Goal: Information Seeking & Learning: Learn about a topic

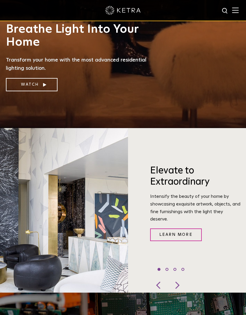
scroll to position [157, 0]
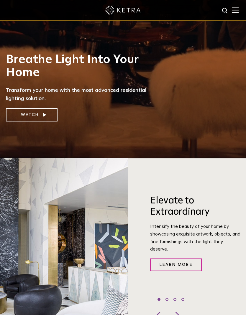
click at [39, 122] on link "Watch" at bounding box center [32, 114] width 52 height 13
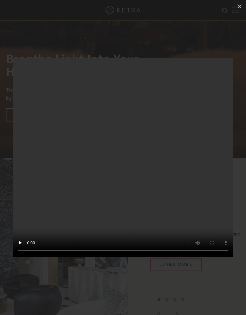
scroll to position [157, 0]
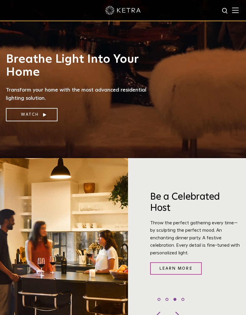
click at [29, 121] on link "Watch" at bounding box center [32, 114] width 52 height 13
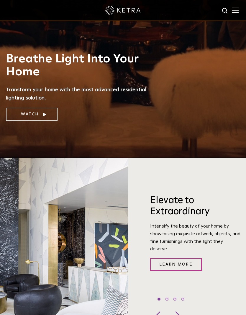
scroll to position [181, 0]
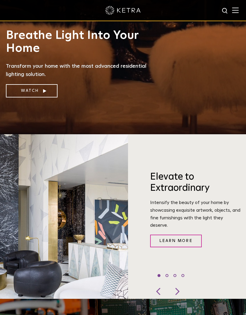
click at [48, 97] on link "Watch" at bounding box center [32, 90] width 52 height 13
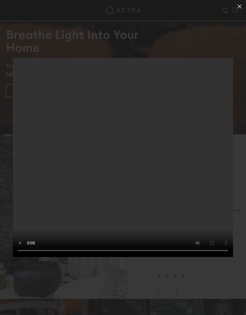
click at [145, 160] on video "Your browser doesn't support HTML5 video" at bounding box center [123, 157] width 220 height 199
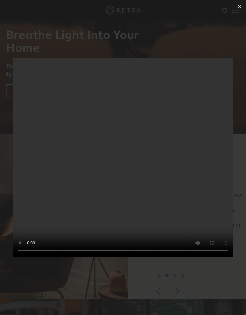
click at [239, 6] on icon at bounding box center [239, 6] width 4 height 4
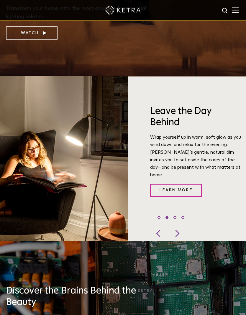
scroll to position [239, 0]
click at [179, 241] on div at bounding box center [177, 233] width 18 height 15
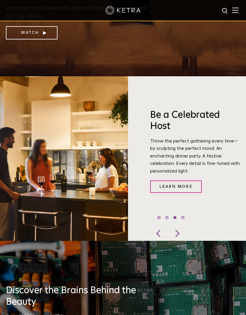
click at [182, 241] on div at bounding box center [177, 233] width 18 height 15
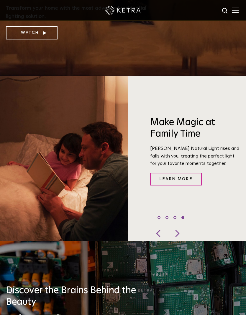
click at [182, 241] on div at bounding box center [177, 233] width 18 height 15
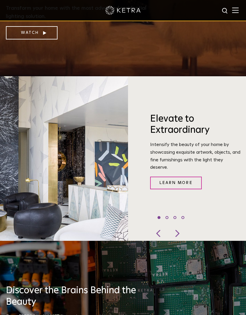
click at [184, 241] on div at bounding box center [177, 233] width 18 height 15
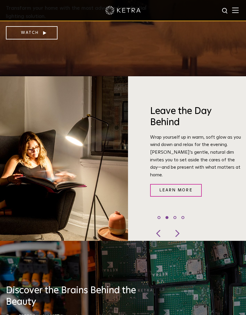
click at [182, 241] on div at bounding box center [177, 233] width 18 height 15
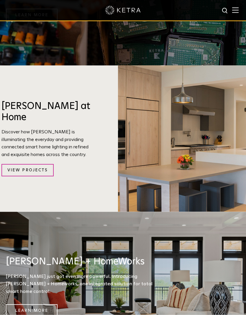
scroll to position [575, 0]
click at [43, 168] on link "View Projects" at bounding box center [27, 170] width 52 height 13
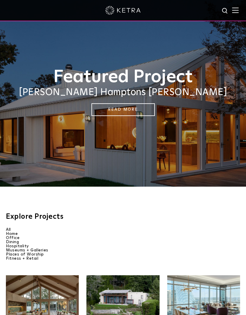
scroll to position [6, 0]
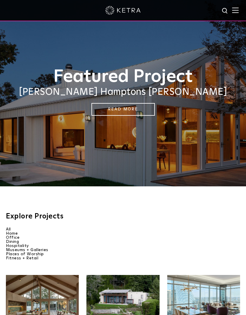
click at [130, 115] on link "Read More" at bounding box center [122, 109] width 63 height 13
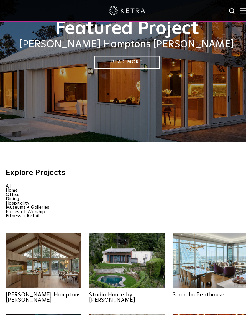
scroll to position [24, 0]
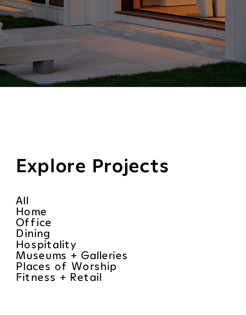
click at [14, 214] on li "Home" at bounding box center [123, 216] width 234 height 4
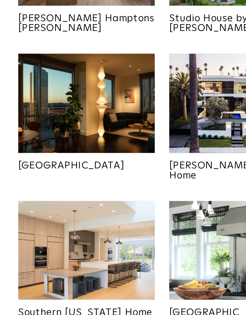
scroll to position [145, 0]
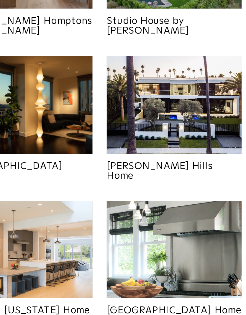
click at [103, 175] on img at bounding box center [122, 203] width 73 height 56
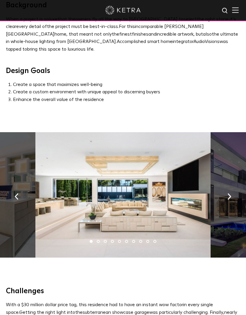
scroll to position [254, 0]
click at [224, 195] on button "button" at bounding box center [229, 196] width 13 height 20
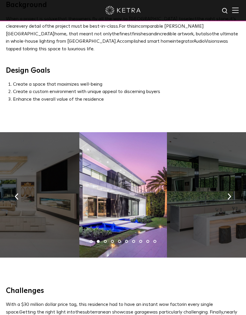
click at [228, 195] on button "button" at bounding box center [229, 196] width 13 height 20
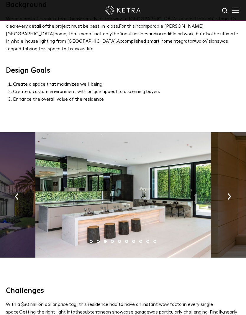
click at [231, 195] on button "button" at bounding box center [229, 196] width 13 height 20
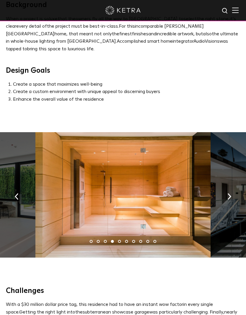
click at [229, 192] on button "button" at bounding box center [229, 196] width 13 height 20
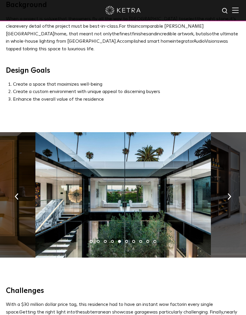
click at [231, 190] on button "button" at bounding box center [229, 196] width 13 height 20
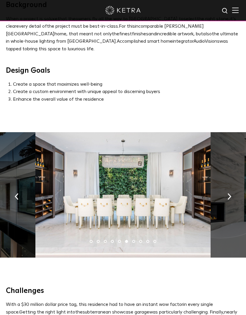
click at [230, 191] on button "button" at bounding box center [229, 196] width 13 height 20
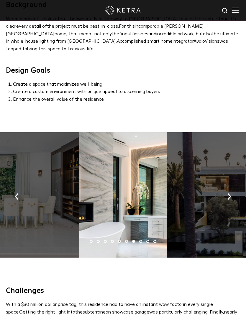
click at [230, 193] on img "button" at bounding box center [229, 196] width 4 height 6
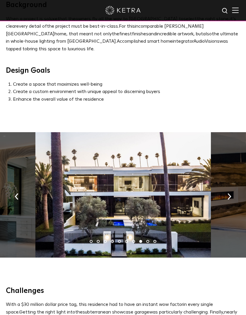
click at [18, 193] on img "button" at bounding box center [17, 196] width 4 height 6
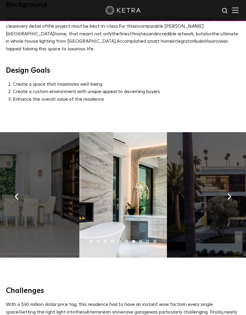
click at [231, 193] on img "button" at bounding box center [229, 196] width 4 height 6
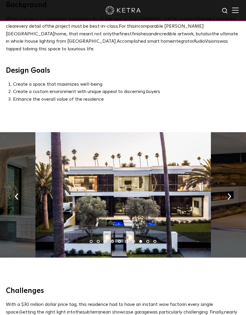
click at [232, 191] on button "button" at bounding box center [229, 196] width 13 height 20
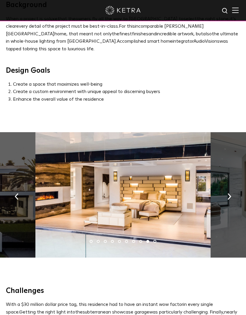
click at [232, 192] on button "button" at bounding box center [229, 196] width 13 height 20
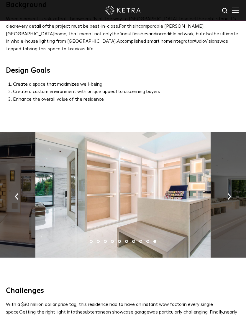
click at [230, 192] on button "button" at bounding box center [229, 196] width 13 height 20
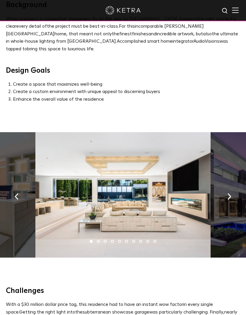
click at [231, 192] on button "button" at bounding box center [229, 196] width 13 height 20
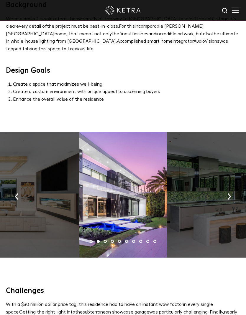
click at [234, 192] on button "button" at bounding box center [229, 196] width 13 height 20
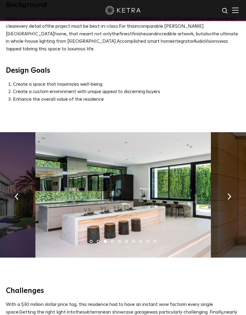
click at [233, 191] on button "button" at bounding box center [229, 196] width 13 height 20
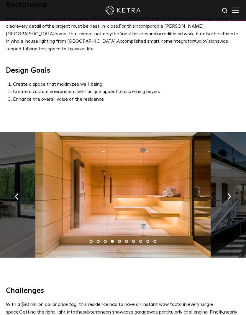
click at [232, 191] on button "button" at bounding box center [229, 196] width 13 height 20
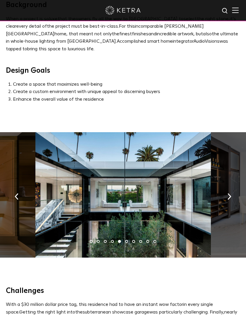
click at [233, 191] on button "button" at bounding box center [229, 196] width 13 height 20
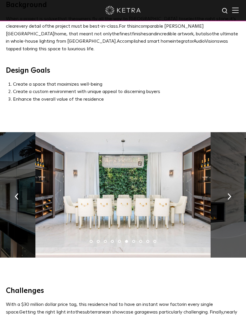
click at [234, 190] on button "button" at bounding box center [229, 196] width 13 height 20
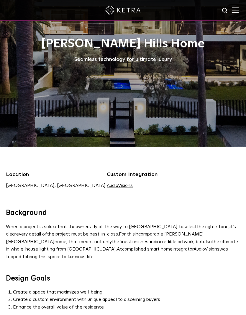
scroll to position [0, 0]
